Goal: Navigation & Orientation: Find specific page/section

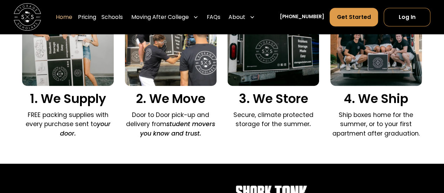
scroll to position [491, 0]
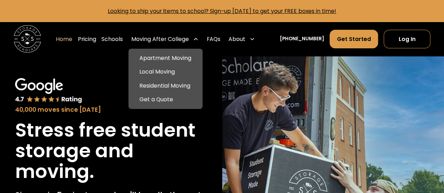
click at [201, 39] on div "Moving After College" at bounding box center [164, 38] width 73 height 19
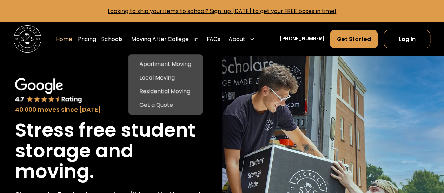
click at [175, 35] on div "Moving After College" at bounding box center [164, 38] width 73 height 19
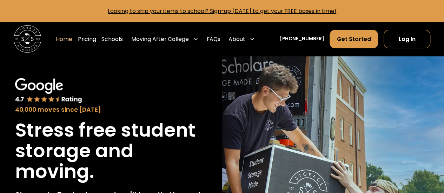
click at [175, 35] on div "Moving After College" at bounding box center [164, 38] width 73 height 19
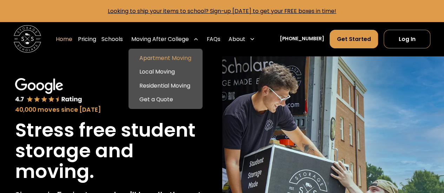
click at [172, 59] on link "Apartment Moving" at bounding box center [165, 59] width 68 height 14
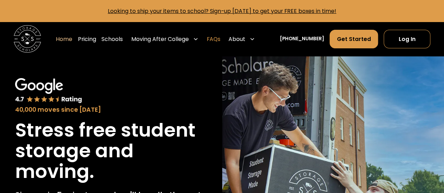
click at [220, 40] on link "FAQs" at bounding box center [214, 38] width 14 height 19
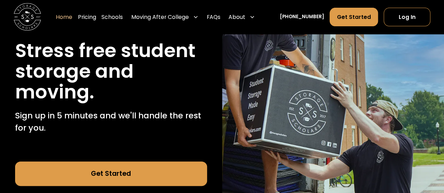
scroll to position [35, 0]
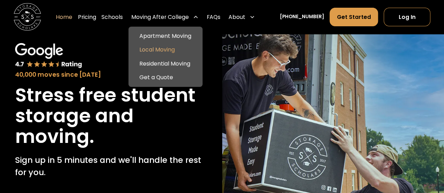
click at [180, 46] on link "Local Moving" at bounding box center [165, 50] width 68 height 14
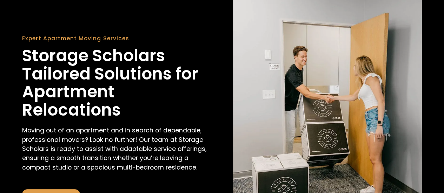
scroll to position [68, 0]
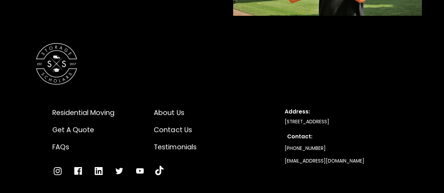
scroll to position [1601, 0]
